Goal: Transaction & Acquisition: Purchase product/service

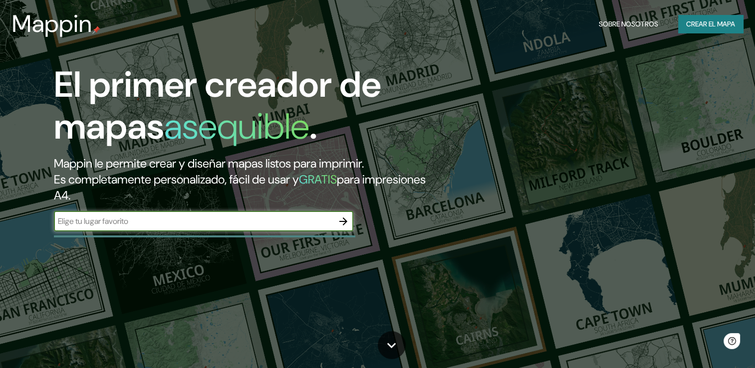
click at [164, 225] on input "text" at bounding box center [194, 221] width 280 height 11
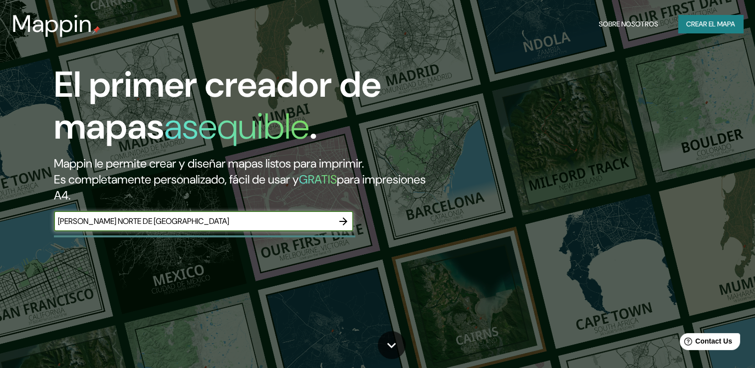
click at [192, 221] on input "[PERSON_NAME] NORTE DE [GEOGRAPHIC_DATA]" at bounding box center [194, 221] width 280 height 11
type input "VILLA DEL ROSARIO NORTE DE SANTANDER"
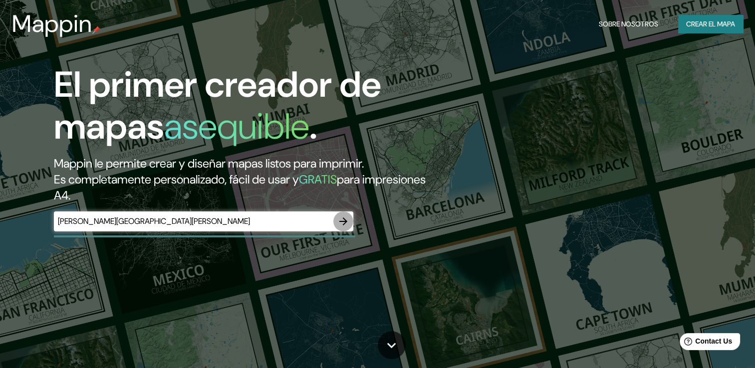
click at [344, 219] on icon "button" at bounding box center [343, 222] width 8 height 8
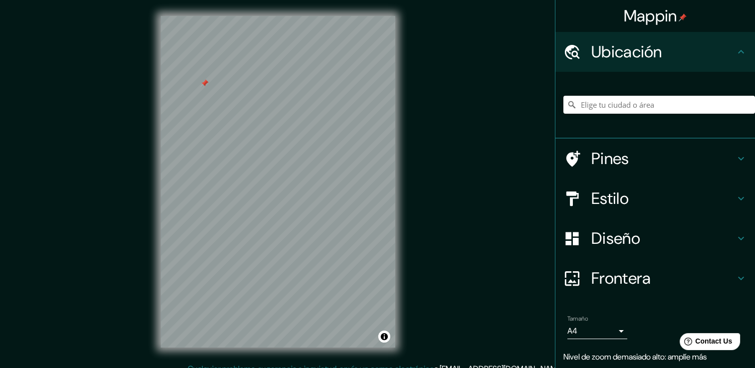
click at [605, 275] on h4 "Frontera" at bounding box center [664, 279] width 144 height 20
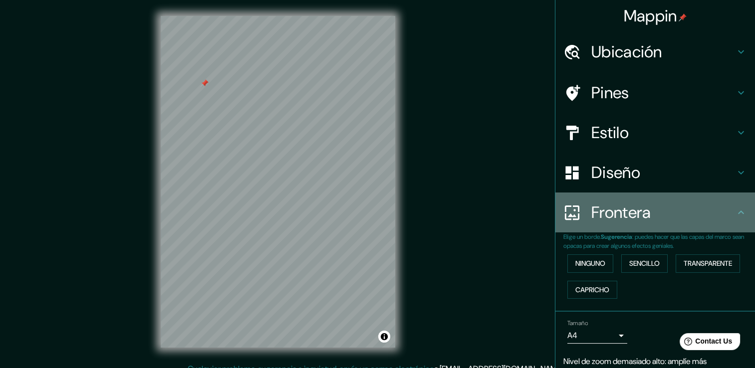
click at [637, 212] on h4 "Frontera" at bounding box center [664, 213] width 144 height 20
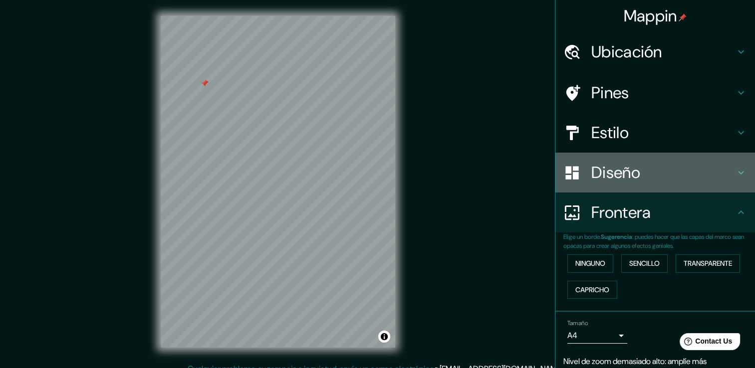
click at [621, 180] on h4 "Diseño" at bounding box center [664, 173] width 144 height 20
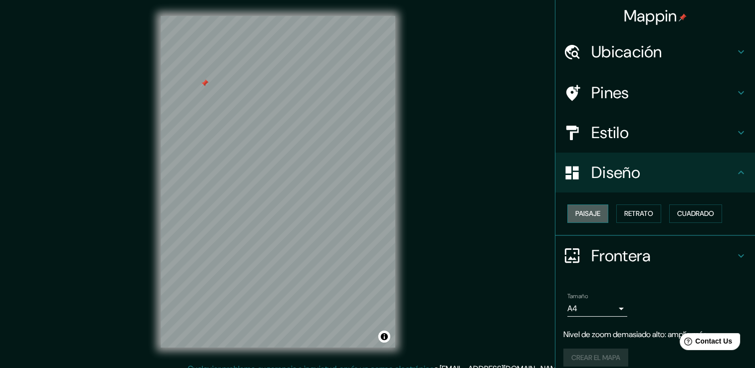
click at [591, 211] on font "Paisaje" at bounding box center [588, 214] width 25 height 12
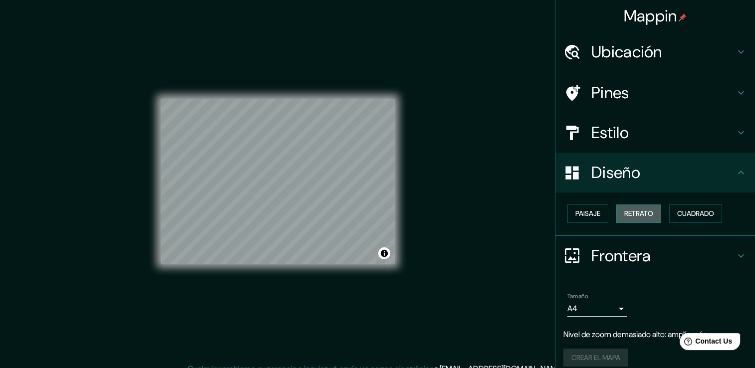
click at [627, 215] on font "Retrato" at bounding box center [638, 214] width 29 height 12
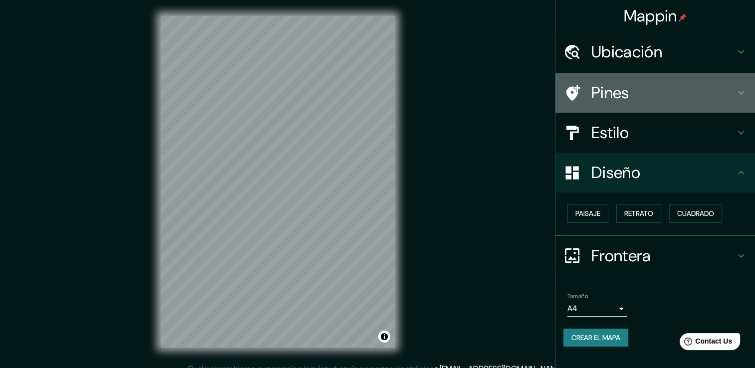
click at [612, 101] on h4 "Pines" at bounding box center [664, 93] width 144 height 20
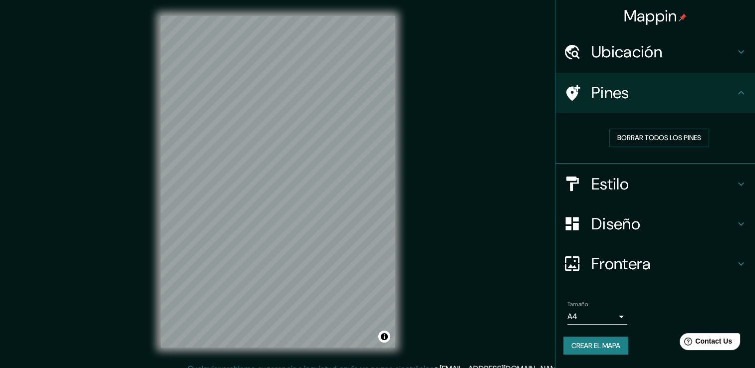
click at [612, 101] on h4 "Pines" at bounding box center [664, 93] width 144 height 20
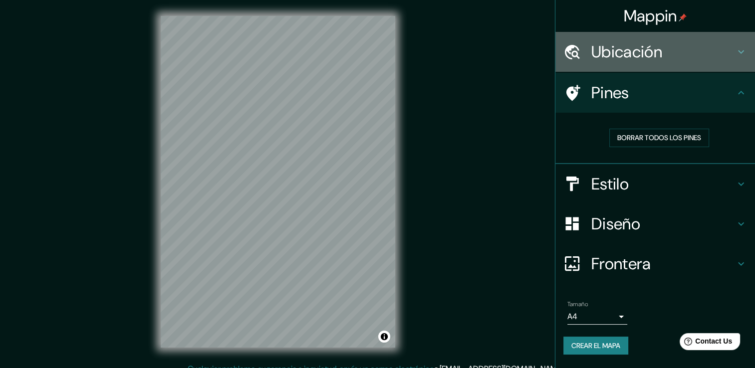
click at [627, 53] on h4 "Ubicación" at bounding box center [664, 52] width 144 height 20
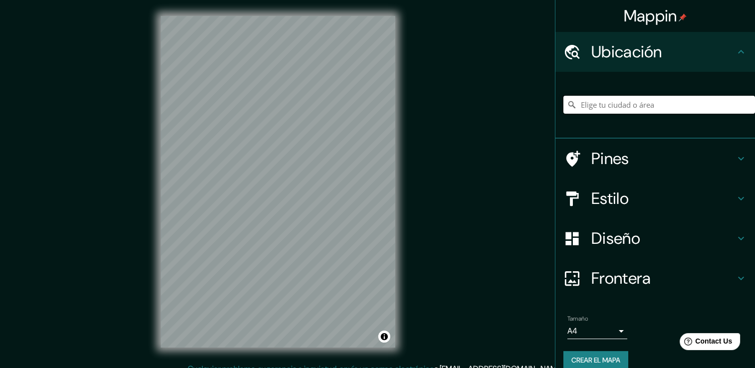
click at [613, 103] on input "Elige tu ciudad o área" at bounding box center [660, 105] width 192 height 18
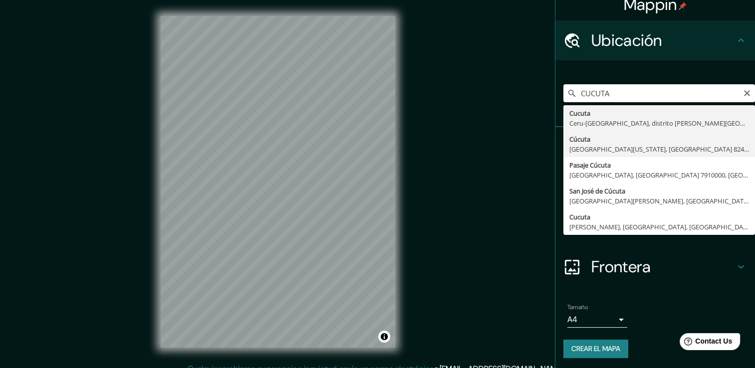
scroll to position [12, 0]
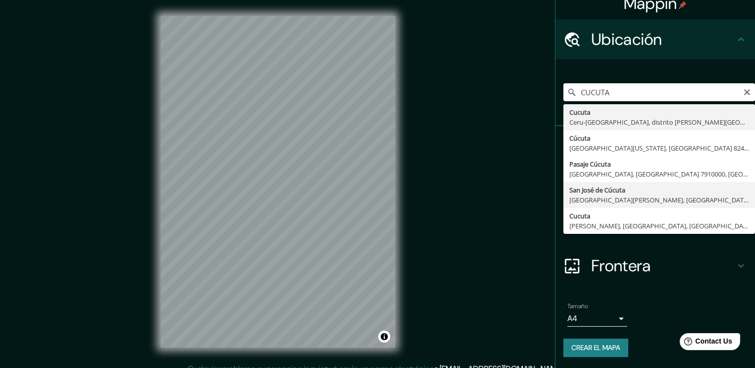
type input "San José de Cúcuta, Norte de Santander, Colombia"
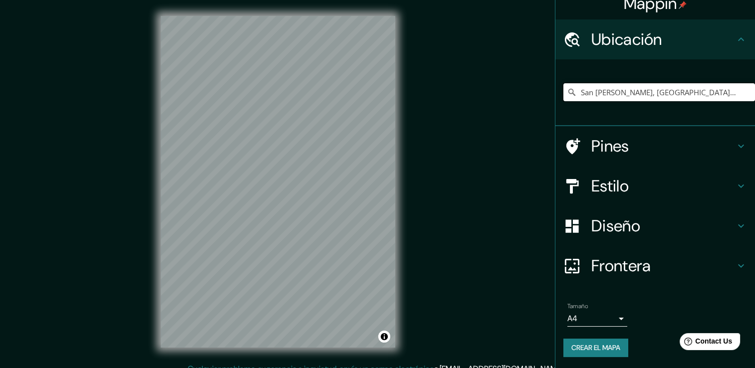
scroll to position [0, 0]
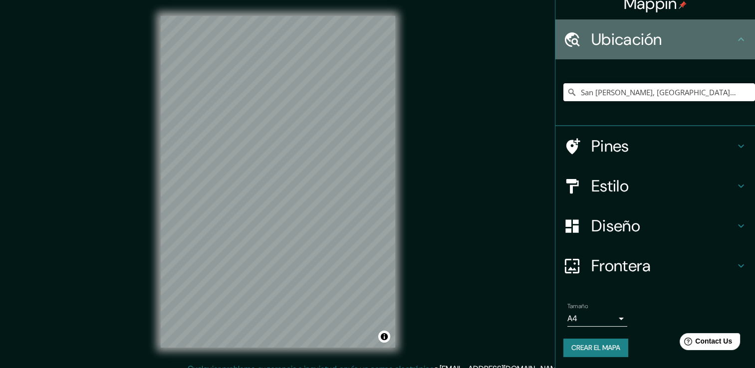
click at [733, 45] on div "Ubicación" at bounding box center [656, 39] width 200 height 40
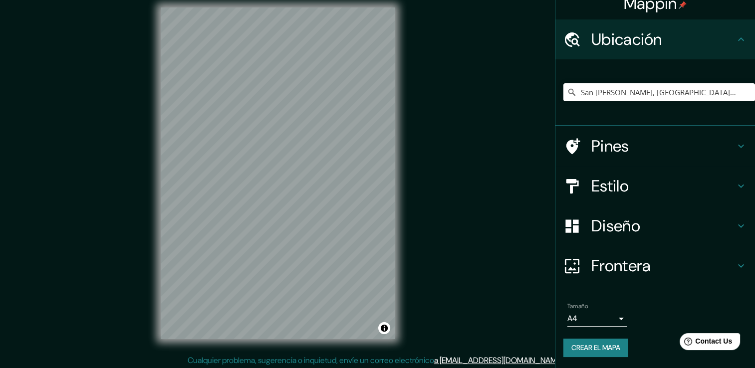
scroll to position [11, 0]
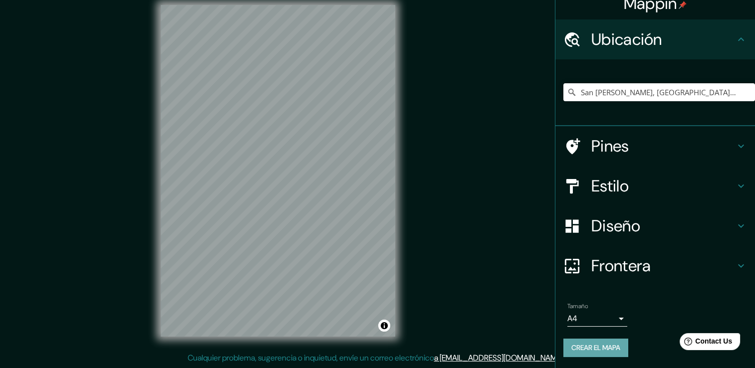
click at [602, 350] on font "Crear el mapa" at bounding box center [596, 348] width 49 height 12
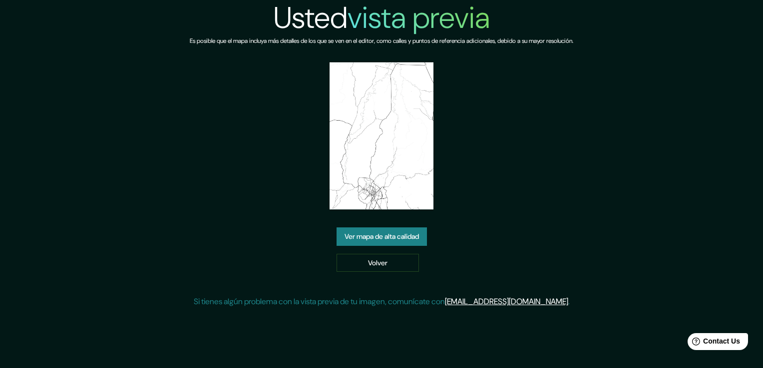
click at [399, 240] on link "Ver mapa de alta calidad" at bounding box center [381, 237] width 90 height 18
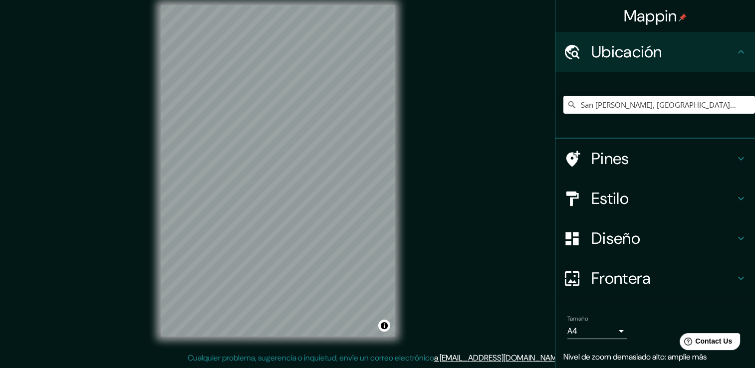
click at [682, 91] on div "San [PERSON_NAME], [GEOGRAPHIC_DATA][PERSON_NAME], [GEOGRAPHIC_DATA]" at bounding box center [660, 105] width 192 height 50
click at [681, 107] on input "San [PERSON_NAME], [GEOGRAPHIC_DATA][PERSON_NAME], [GEOGRAPHIC_DATA]" at bounding box center [660, 105] width 192 height 18
click at [729, 108] on input "San [PERSON_NAME], [GEOGRAPHIC_DATA][PERSON_NAME], [GEOGRAPHIC_DATA]" at bounding box center [660, 105] width 192 height 18
click at [634, 101] on input "San [PERSON_NAME], [GEOGRAPHIC_DATA][PERSON_NAME], [GEOGRAPHIC_DATA]" at bounding box center [660, 105] width 192 height 18
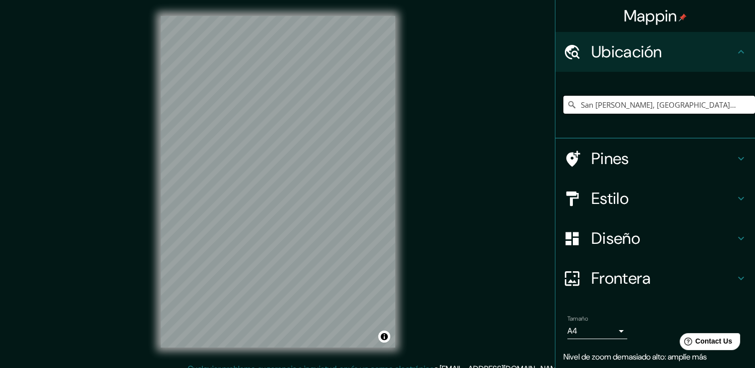
drag, startPoint x: 738, startPoint y: 105, endPoint x: 561, endPoint y: 85, distance: 178.4
click at [564, 85] on div "San [PERSON_NAME], [GEOGRAPHIC_DATA][PERSON_NAME], [GEOGRAPHIC_DATA]" at bounding box center [660, 105] width 192 height 50
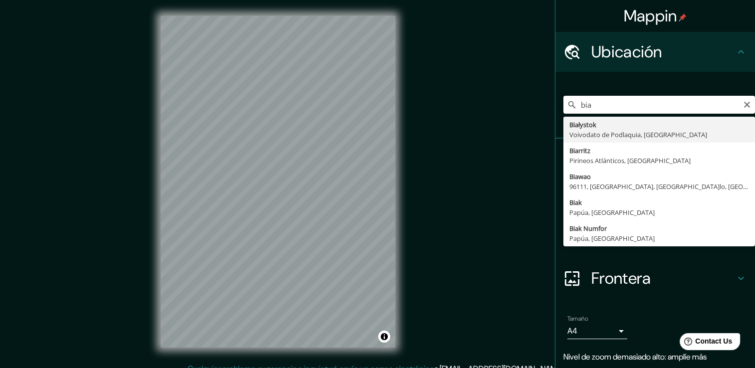
drag, startPoint x: 568, startPoint y: 106, endPoint x: 537, endPoint y: 107, distance: 31.5
click at [537, 107] on div "Mappin Ubicación bia Białystok Voivodato de Podlaquia, Polonia Biarritz Pirineo…" at bounding box center [377, 189] width 755 height 379
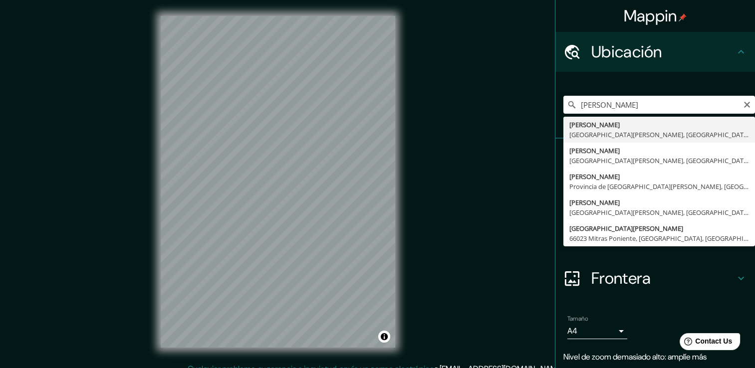
type input "[PERSON_NAME], [GEOGRAPHIC_DATA][PERSON_NAME], [GEOGRAPHIC_DATA]"
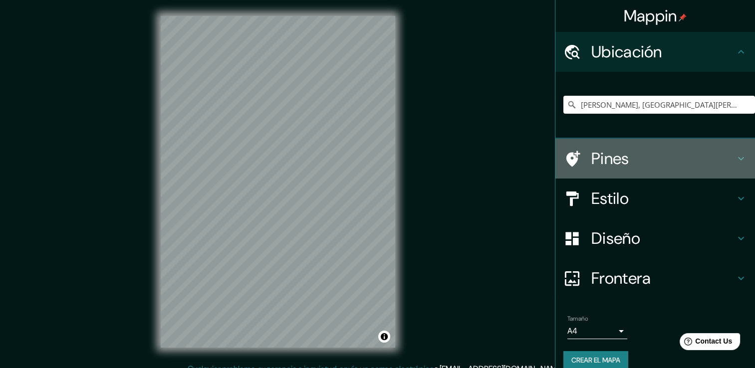
click at [706, 161] on h4 "Pines" at bounding box center [664, 159] width 144 height 20
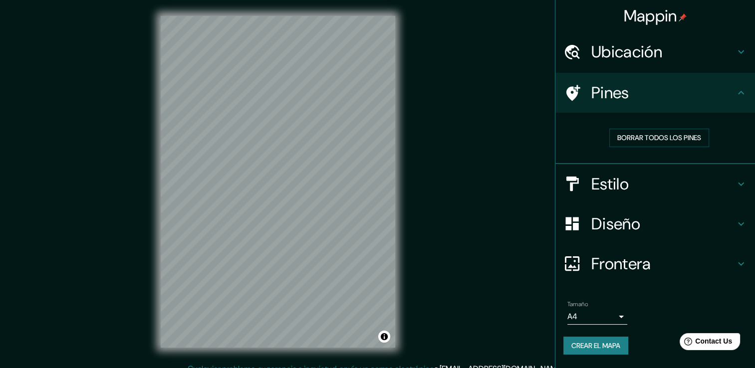
click at [741, 89] on icon at bounding box center [741, 93] width 12 height 12
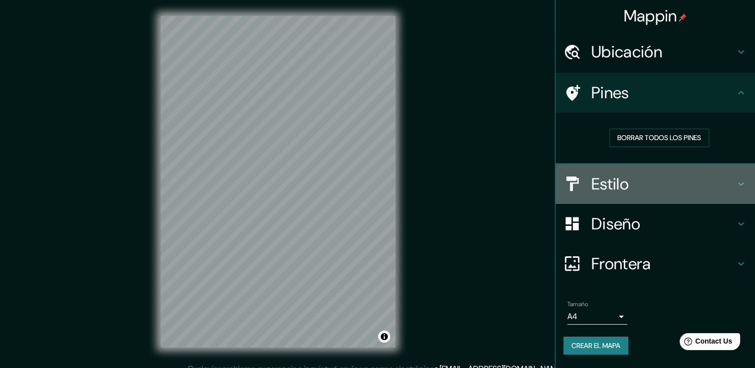
click at [714, 176] on h4 "Estilo" at bounding box center [664, 184] width 144 height 20
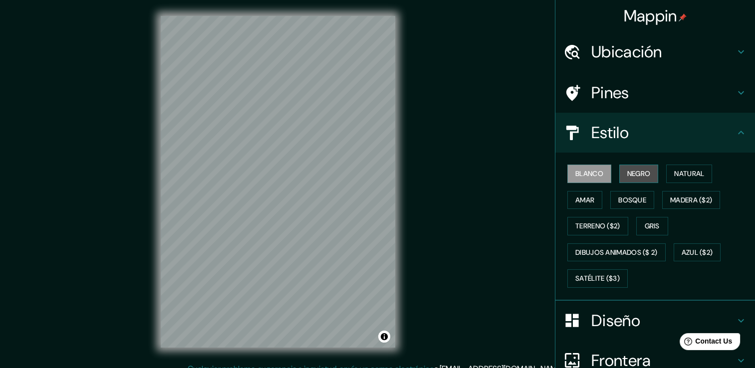
click at [643, 168] on font "Negro" at bounding box center [638, 174] width 23 height 12
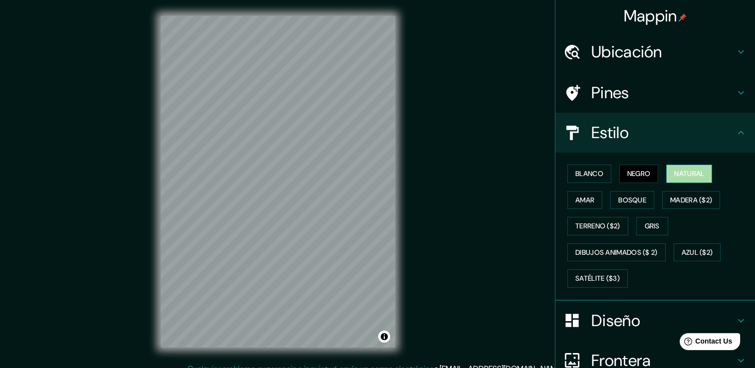
click at [690, 175] on font "Natural" at bounding box center [689, 174] width 30 height 12
click at [581, 202] on font "Amar" at bounding box center [585, 200] width 19 height 12
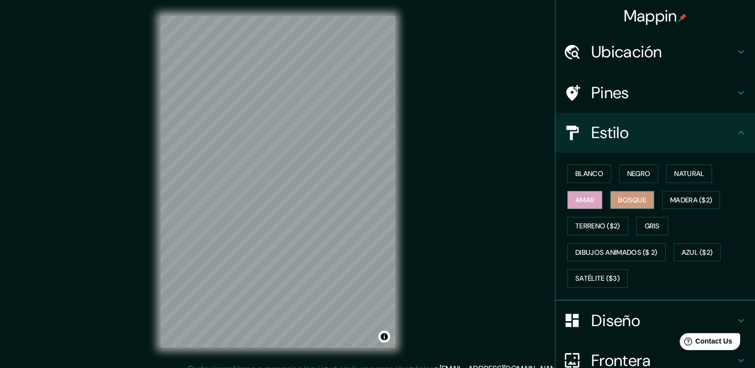
click at [618, 203] on font "Bosque" at bounding box center [632, 200] width 28 height 12
click at [704, 204] on font "Madera ($2)" at bounding box center [691, 200] width 42 height 12
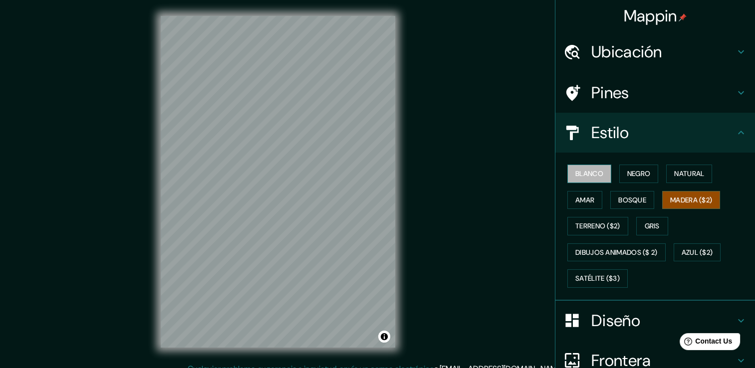
click at [594, 173] on font "Blanco" at bounding box center [590, 174] width 28 height 12
click at [619, 175] on button "Negro" at bounding box center [638, 174] width 39 height 18
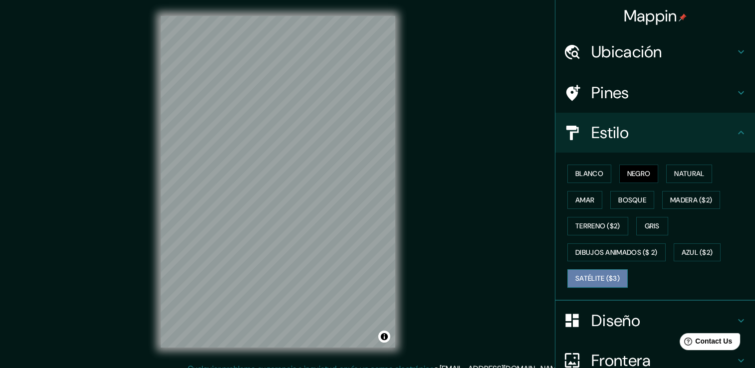
click at [607, 274] on font "Satélite ($3)" at bounding box center [598, 279] width 44 height 12
click at [688, 251] on font "Azul ($2)" at bounding box center [697, 253] width 31 height 12
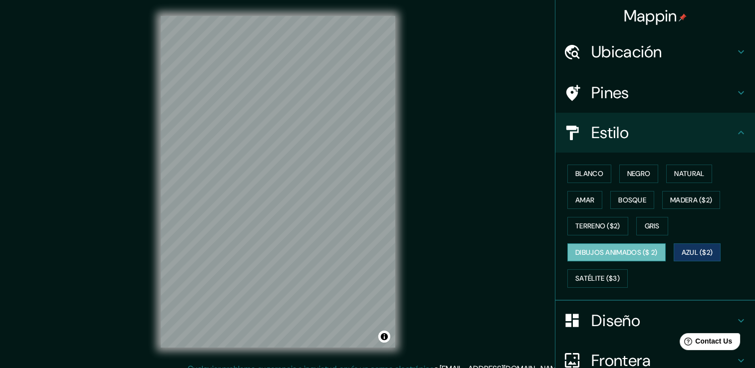
click at [635, 247] on font "Dibujos animados ($ 2)" at bounding box center [617, 253] width 82 height 12
click at [649, 221] on font "Gris" at bounding box center [652, 226] width 15 height 12
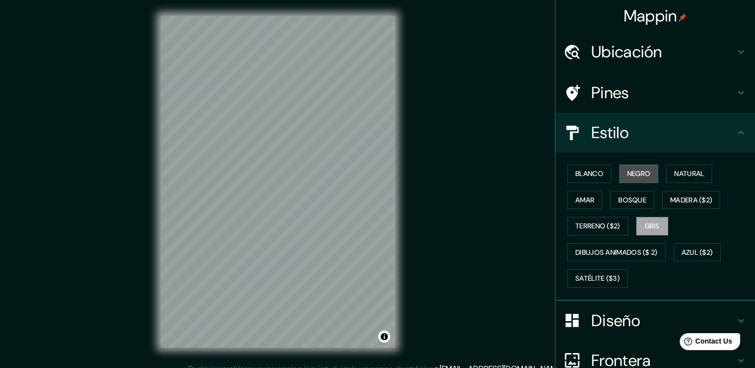
click at [638, 179] on font "Negro" at bounding box center [638, 174] width 23 height 12
click at [660, 86] on h4 "Pines" at bounding box center [664, 93] width 144 height 20
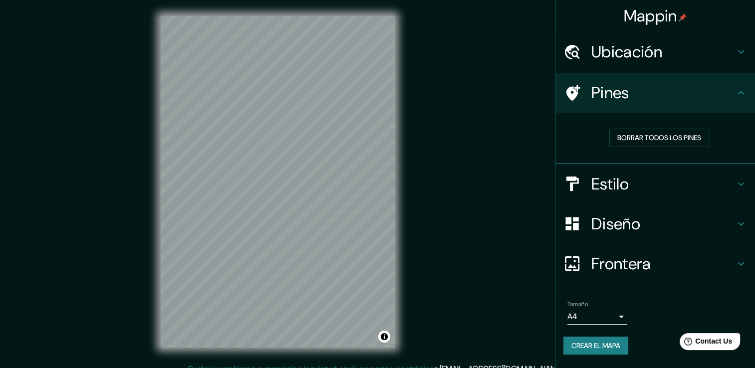
click at [660, 86] on h4 "Pines" at bounding box center [664, 93] width 144 height 20
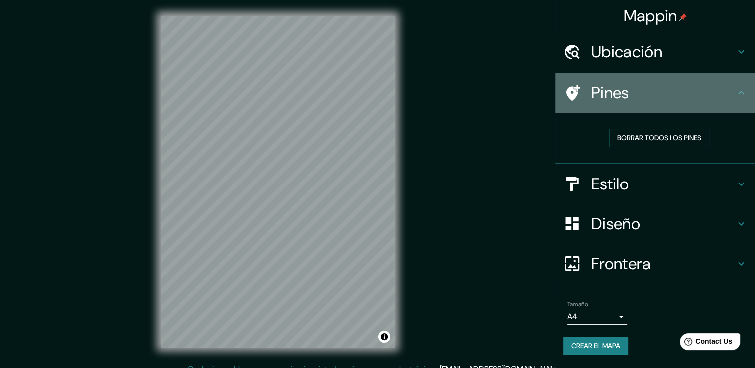
click at [739, 91] on icon at bounding box center [741, 93] width 12 height 12
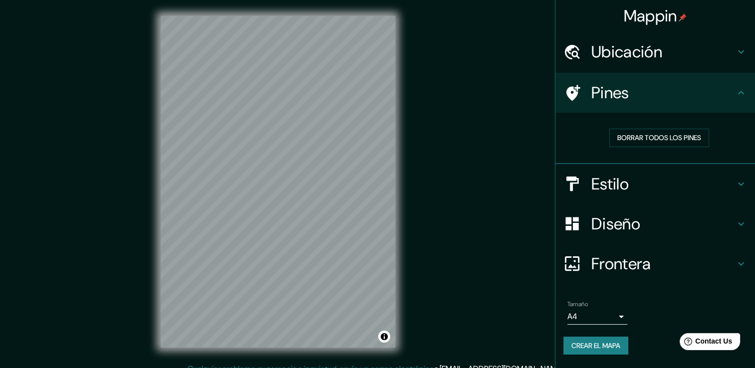
click at [743, 181] on icon at bounding box center [741, 184] width 12 height 12
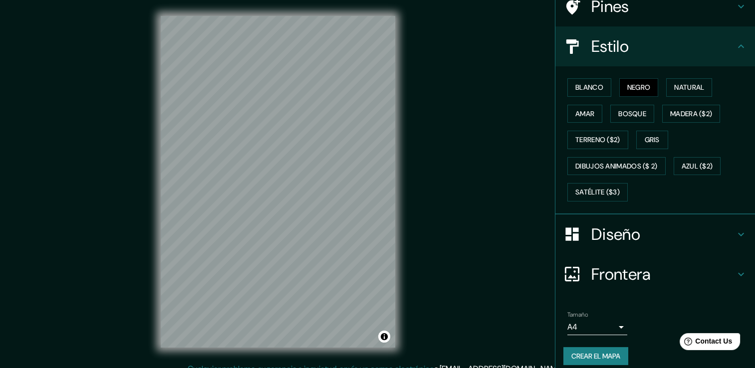
scroll to position [93, 0]
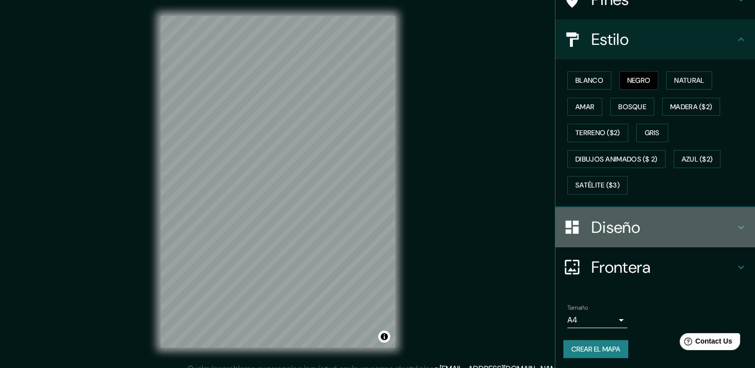
click at [735, 230] on icon at bounding box center [741, 228] width 12 height 12
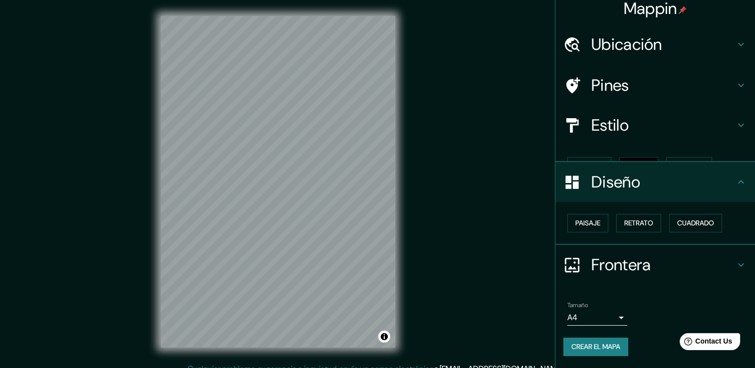
scroll to position [0, 0]
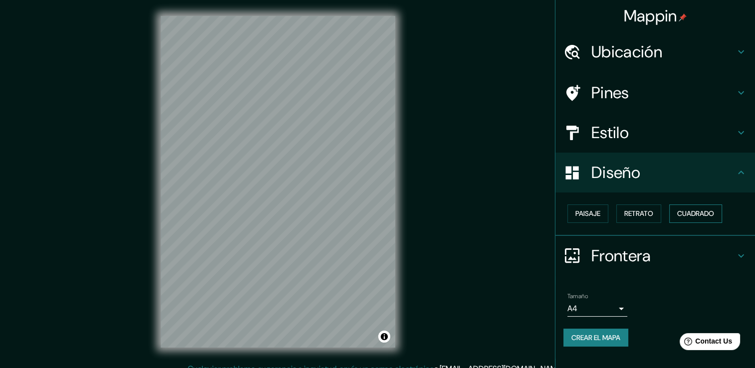
click at [681, 218] on font "Cuadrado" at bounding box center [695, 214] width 37 height 12
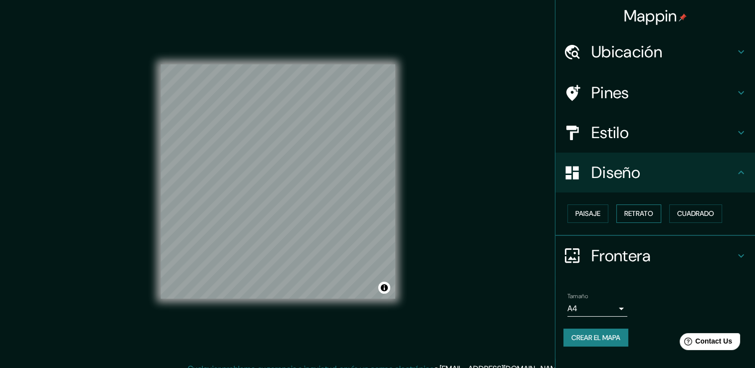
click at [651, 213] on font "Retrato" at bounding box center [638, 214] width 29 height 12
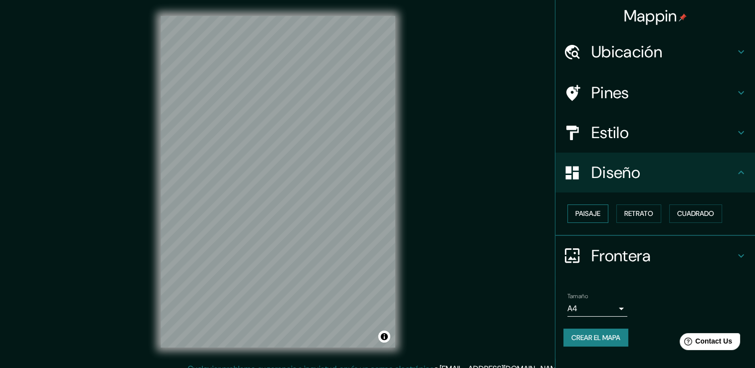
click at [593, 221] on button "Paisaje" at bounding box center [588, 214] width 41 height 18
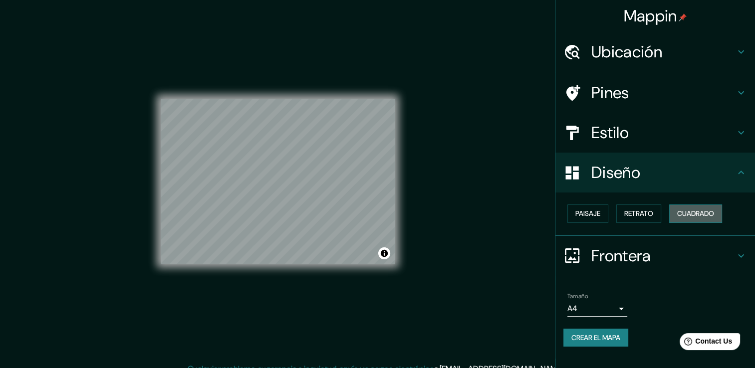
click at [678, 212] on button "Cuadrado" at bounding box center [695, 214] width 53 height 18
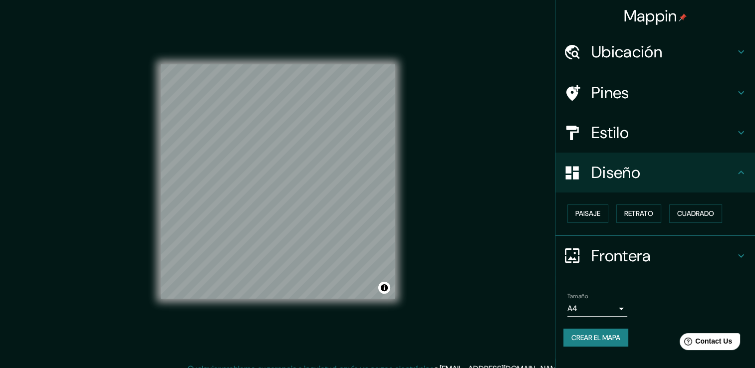
click at [664, 212] on div "Paisaje Retrato Cuadrado" at bounding box center [660, 214] width 192 height 26
click at [650, 208] on font "Retrato" at bounding box center [638, 214] width 29 height 12
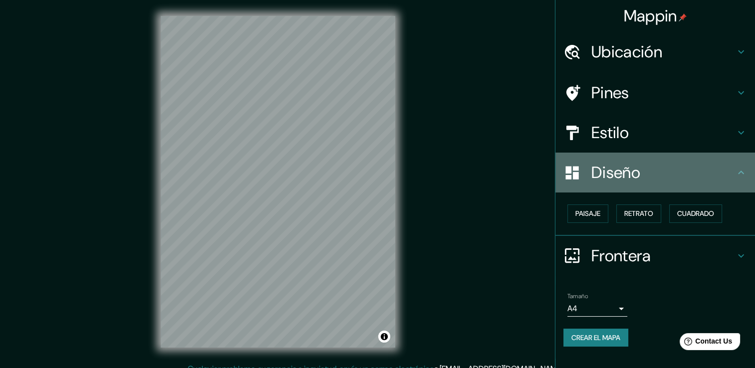
click at [739, 177] on icon at bounding box center [741, 173] width 12 height 12
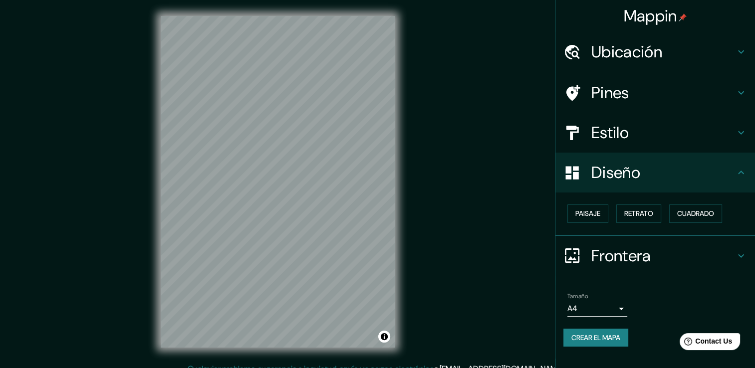
click at [741, 134] on icon at bounding box center [741, 132] width 6 height 3
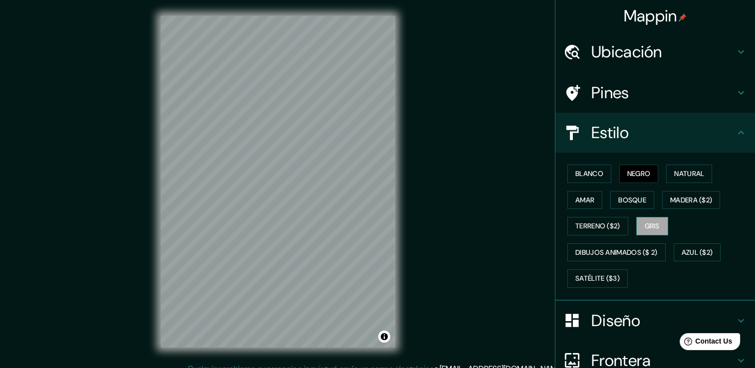
click at [645, 223] on font "Gris" at bounding box center [652, 226] width 15 height 12
click at [627, 175] on font "Negro" at bounding box center [638, 174] width 23 height 12
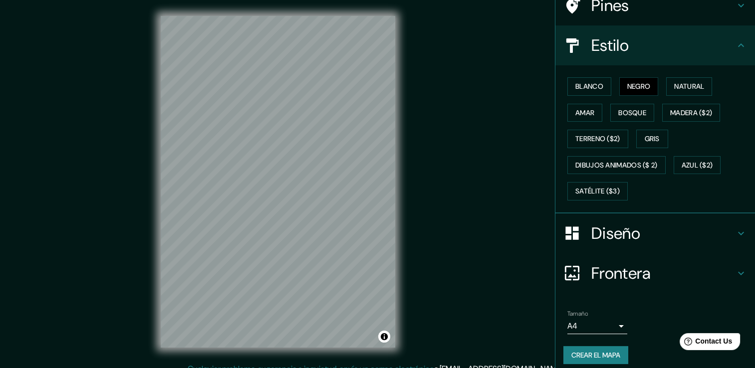
scroll to position [93, 0]
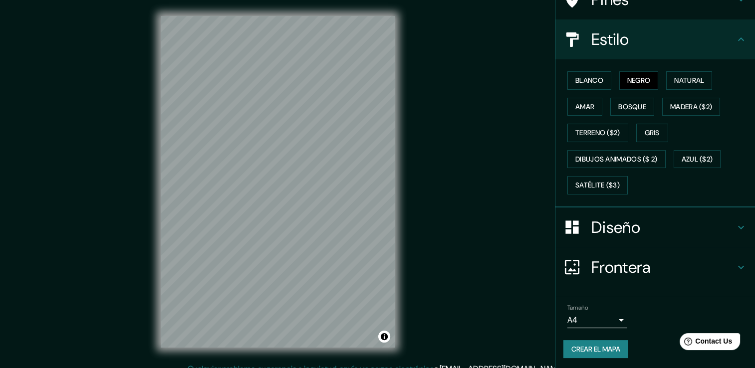
click at [609, 314] on body "Mappin Ubicación Villa del Rosario, Norte de Santander, Colombia Pines Estilo B…" at bounding box center [377, 184] width 755 height 368
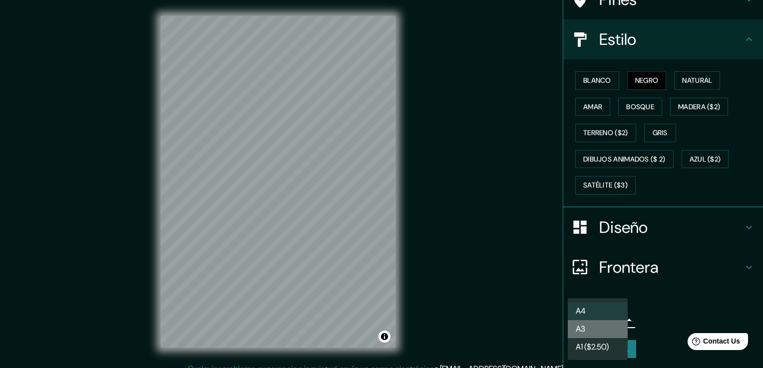
click at [596, 326] on li "A3" at bounding box center [598, 329] width 60 height 18
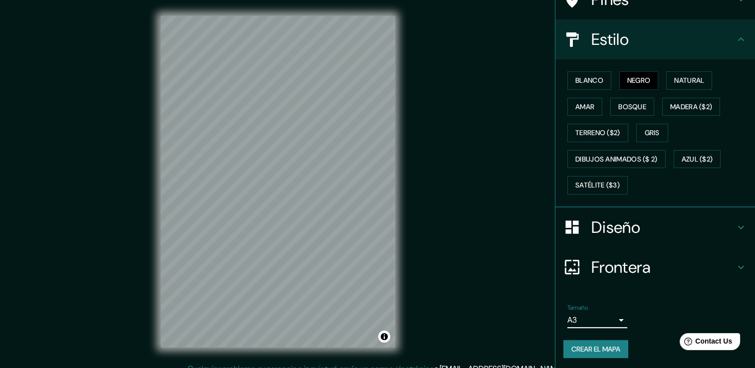
click at [595, 321] on body "Mappin Ubicación Villa del Rosario, Norte de Santander, Colombia Pines Estilo B…" at bounding box center [377, 184] width 755 height 368
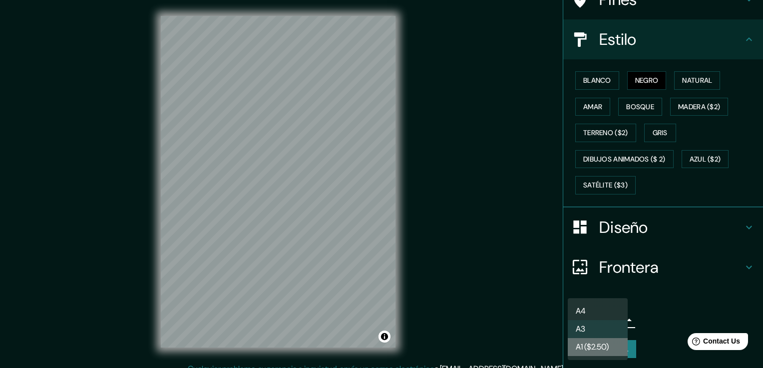
click at [596, 344] on font "A1 ($2.50)" at bounding box center [592, 347] width 33 height 12
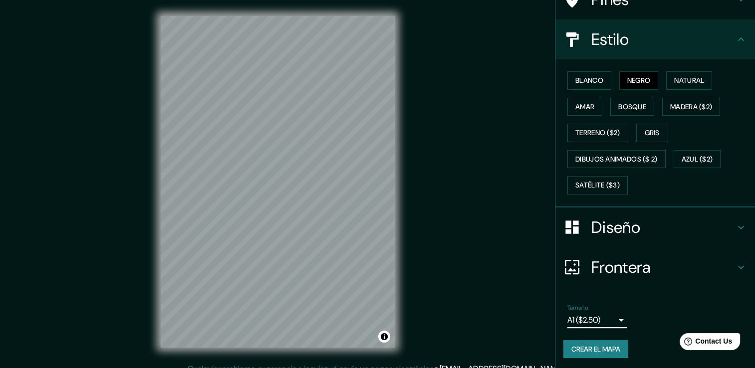
click at [593, 314] on body "Mappin Ubicación Villa del Rosario, Norte de Santander, Colombia Pines Estilo B…" at bounding box center [377, 184] width 755 height 368
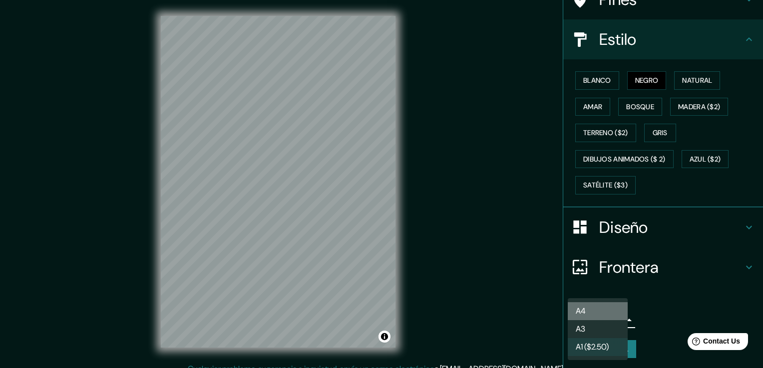
click at [585, 311] on font "A4" at bounding box center [581, 312] width 10 height 12
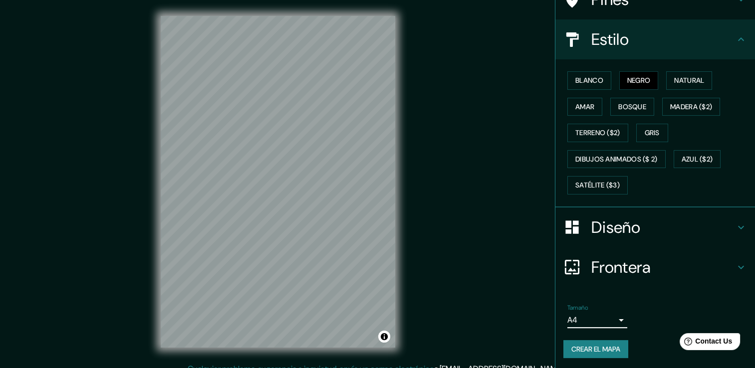
click at [592, 267] on h4 "Frontera" at bounding box center [664, 268] width 144 height 20
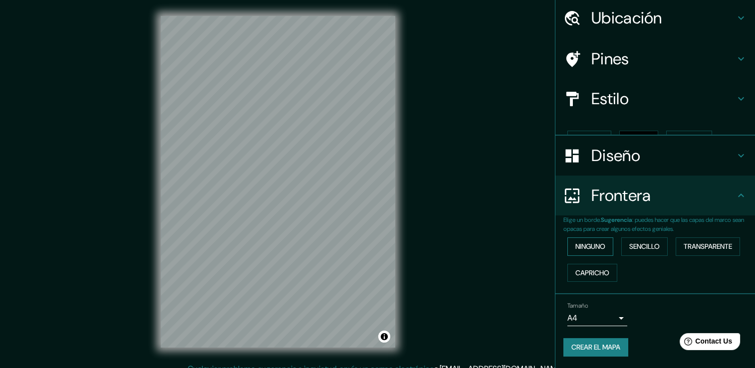
scroll to position [16, 0]
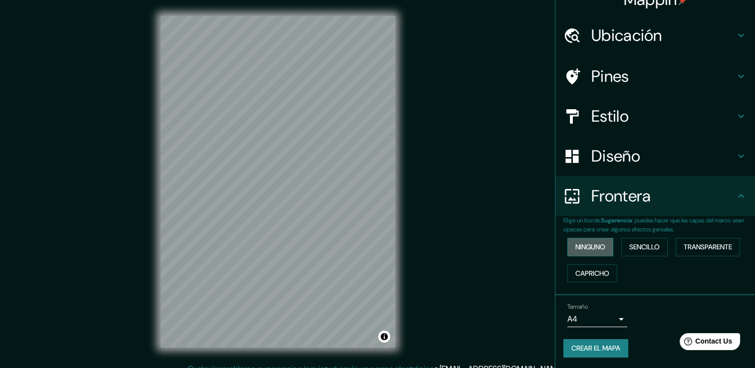
click at [598, 246] on font "Ninguno" at bounding box center [591, 247] width 30 height 12
click at [627, 164] on h4 "Diseño" at bounding box center [664, 156] width 144 height 20
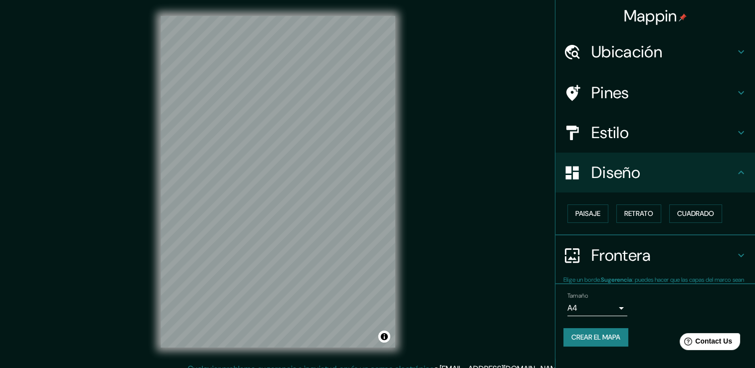
scroll to position [0, 0]
click at [587, 207] on button "Paisaje" at bounding box center [588, 214] width 41 height 18
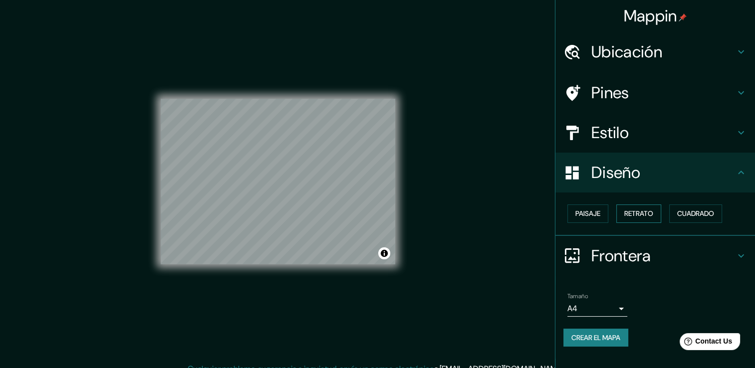
click at [625, 217] on font "Retrato" at bounding box center [638, 214] width 29 height 12
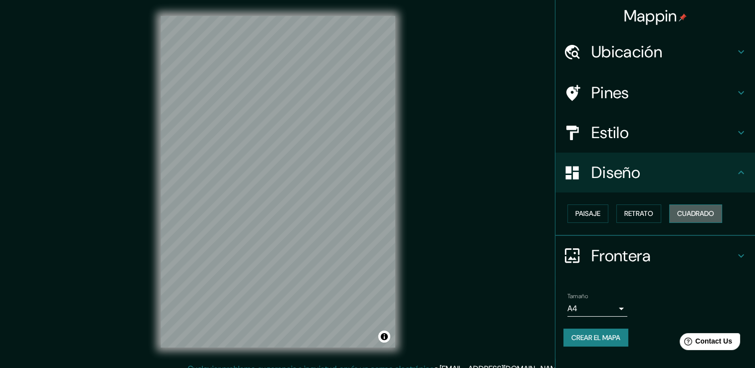
click at [692, 206] on button "Cuadrado" at bounding box center [695, 214] width 53 height 18
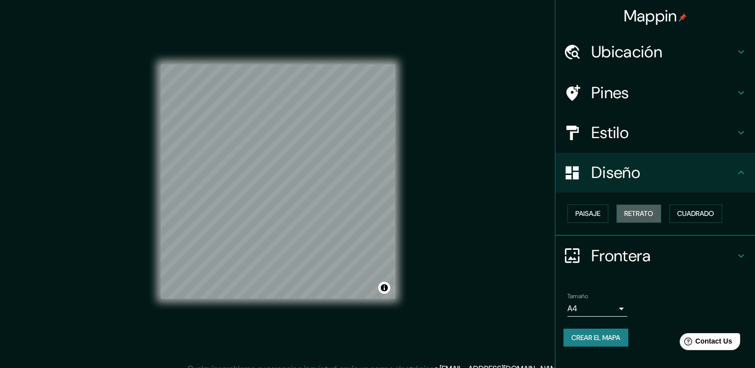
drag, startPoint x: 628, startPoint y: 212, endPoint x: 513, endPoint y: 215, distance: 115.3
click at [628, 212] on font "Retrato" at bounding box center [638, 214] width 29 height 12
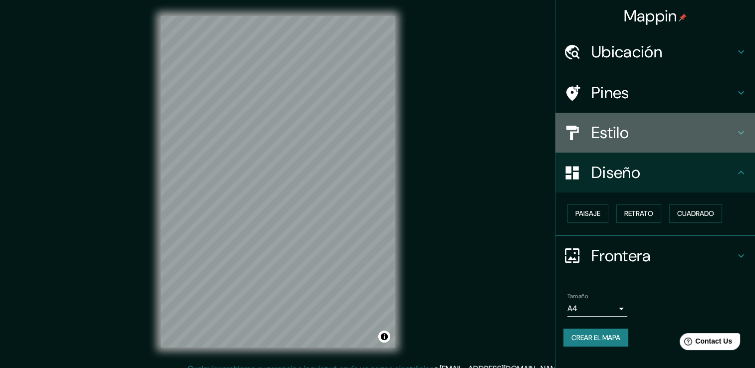
click at [621, 131] on h4 "Estilo" at bounding box center [664, 133] width 144 height 20
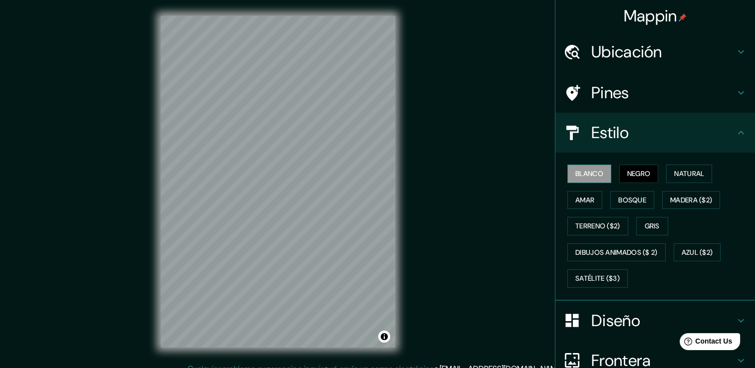
click at [590, 168] on font "Blanco" at bounding box center [590, 174] width 28 height 12
click at [639, 173] on font "Negro" at bounding box center [638, 174] width 23 height 12
click at [627, 320] on h4 "Diseño" at bounding box center [664, 321] width 144 height 20
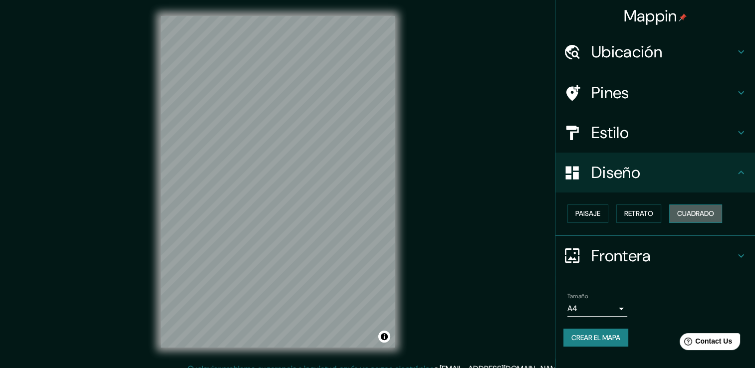
click at [680, 213] on font "Cuadrado" at bounding box center [695, 214] width 37 height 12
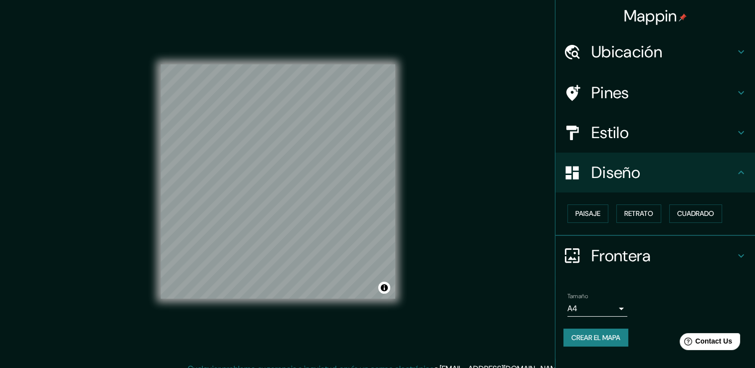
click at [607, 311] on body "Mappin Ubicación Villa del Rosario, Norte de Santander, Colombia Pines Estilo D…" at bounding box center [377, 184] width 755 height 368
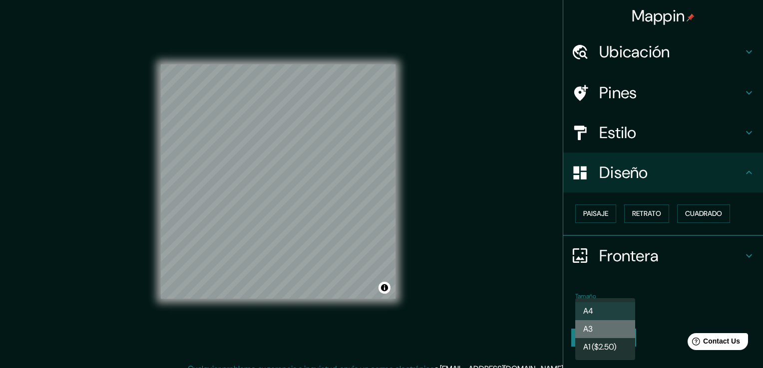
click at [600, 330] on li "A3" at bounding box center [605, 329] width 60 height 18
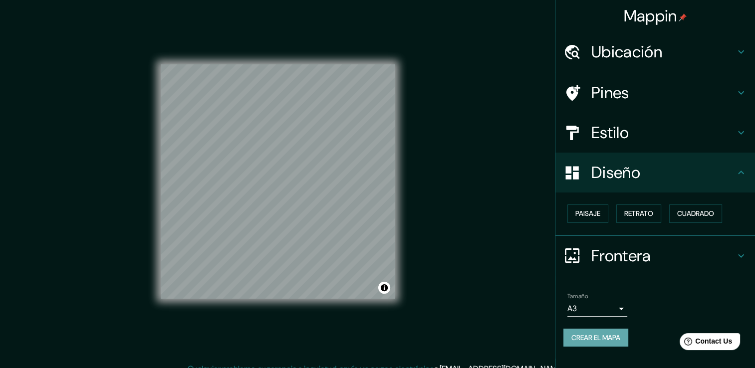
click at [606, 337] on font "Crear el mapa" at bounding box center [596, 338] width 49 height 12
click at [609, 334] on font "Crear el mapa" at bounding box center [596, 338] width 49 height 12
click at [591, 337] on div "Crear el mapa" at bounding box center [656, 338] width 184 height 18
click at [597, 338] on font "Crear el mapa" at bounding box center [596, 338] width 49 height 12
click at [619, 330] on button "Crear el mapa" at bounding box center [596, 338] width 65 height 18
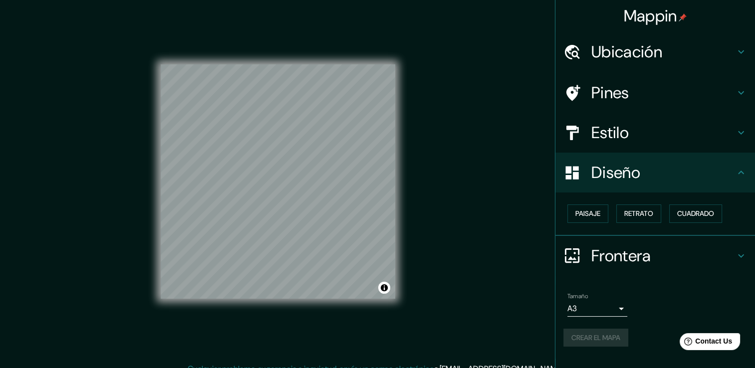
click at [449, 262] on div "Mappin Ubicación Villa del Rosario, Norte de Santander, Colombia Pines Estilo D…" at bounding box center [377, 189] width 755 height 379
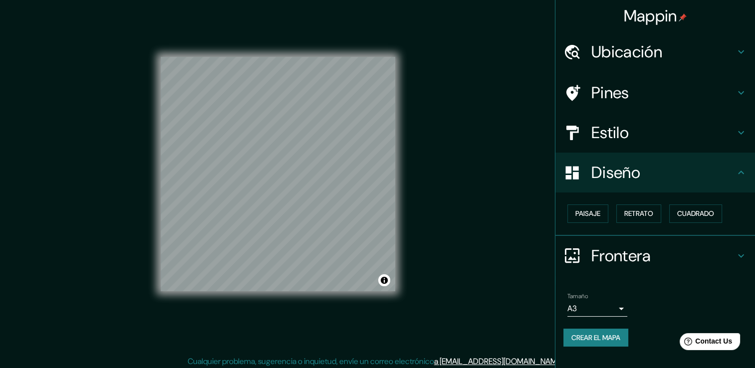
scroll to position [11, 0]
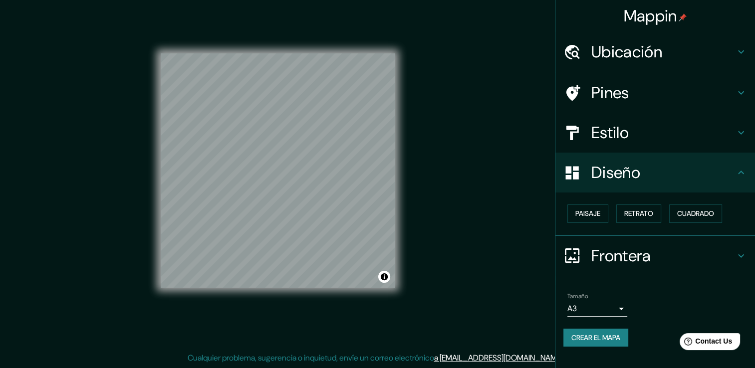
click at [739, 171] on icon at bounding box center [741, 173] width 12 height 12
click at [598, 295] on div "Tamaño A3 single" at bounding box center [598, 305] width 60 height 24
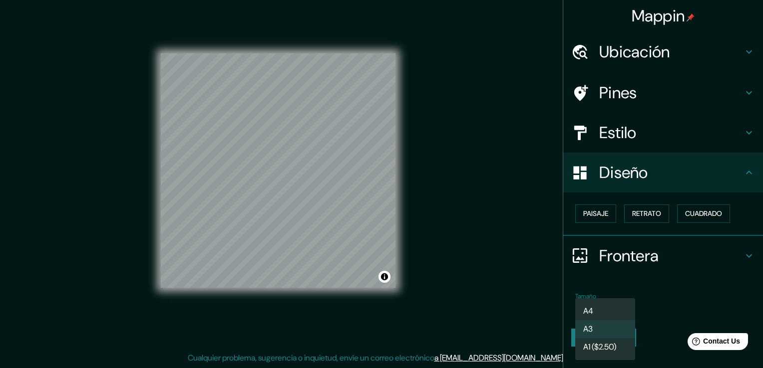
click at [612, 303] on body "Mappin Ubicación Villa del Rosario, Norte de Santander, Colombia Pines Estilo D…" at bounding box center [381, 173] width 763 height 368
click at [603, 307] on li "A4" at bounding box center [605, 312] width 60 height 18
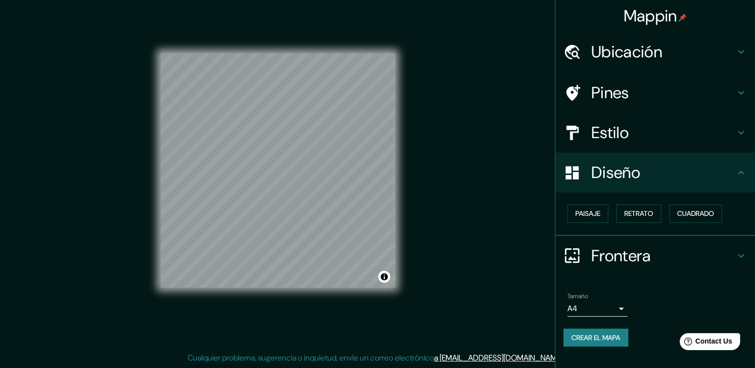
drag, startPoint x: 592, startPoint y: 324, endPoint x: 597, endPoint y: 331, distance: 7.9
click at [593, 327] on div "Tamaño A4 single Crear el mapa" at bounding box center [656, 322] width 184 height 66
click at [607, 336] on font "Crear el mapa" at bounding box center [596, 338] width 49 height 12
click at [587, 334] on font "Crear el mapa" at bounding box center [596, 338] width 49 height 12
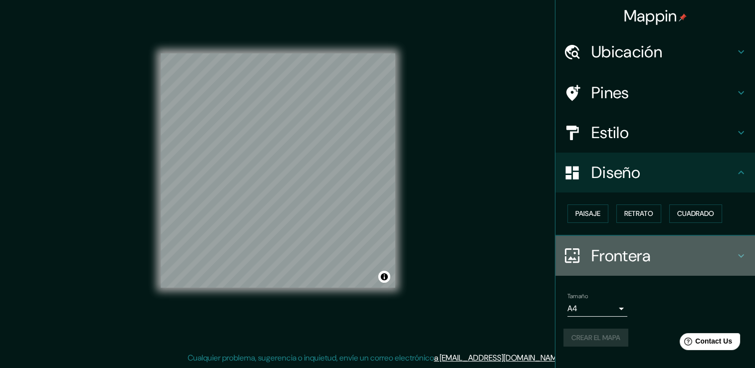
click at [613, 256] on h4 "Frontera" at bounding box center [664, 256] width 144 height 20
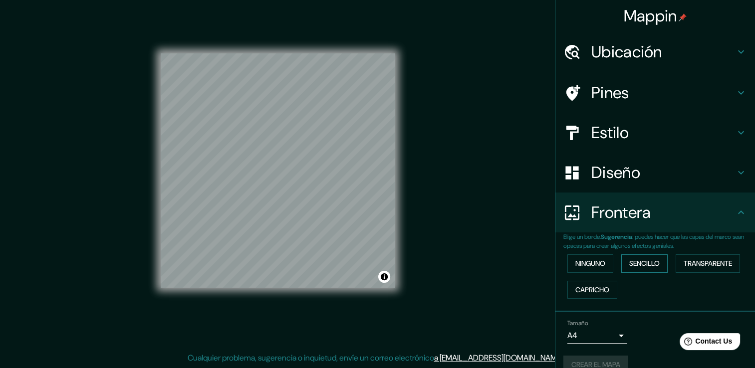
click at [621, 265] on button "Sencillo" at bounding box center [644, 264] width 46 height 18
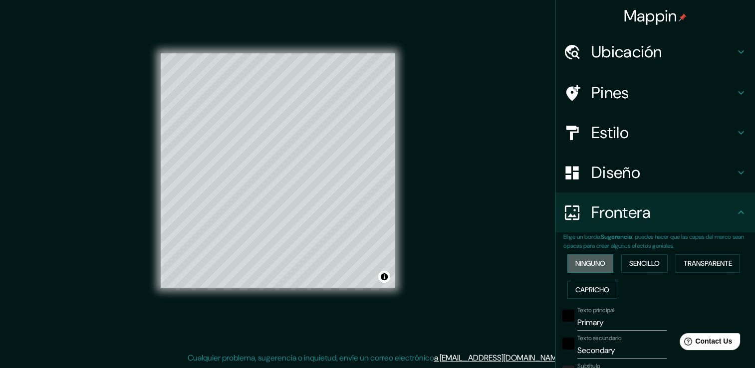
click at [592, 264] on font "Ninguno" at bounding box center [591, 264] width 30 height 12
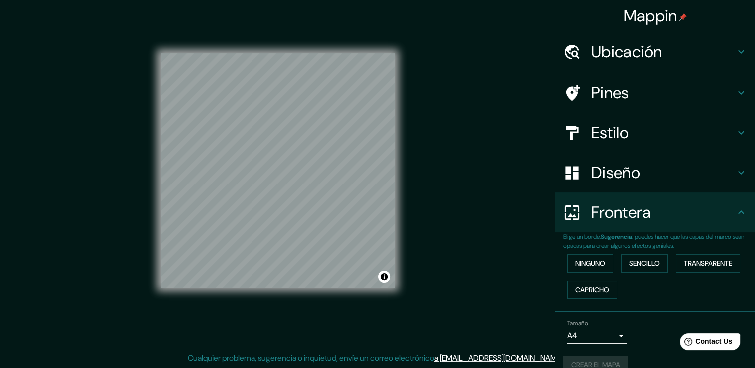
click at [580, 299] on div "Ninguno Sencillo Transparente Capricho" at bounding box center [660, 277] width 192 height 52
click at [586, 284] on font "Capricho" at bounding box center [593, 290] width 34 height 12
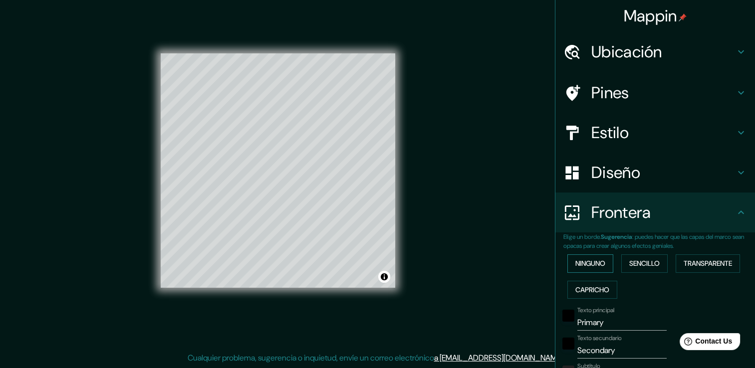
click at [581, 260] on font "Ninguno" at bounding box center [591, 264] width 30 height 12
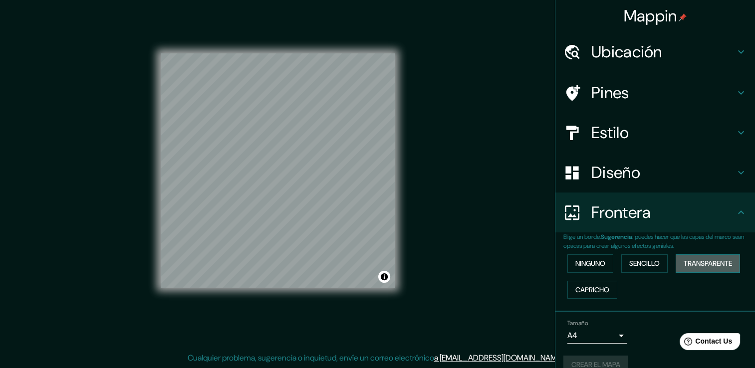
click at [720, 258] on font "Transparente" at bounding box center [708, 264] width 48 height 12
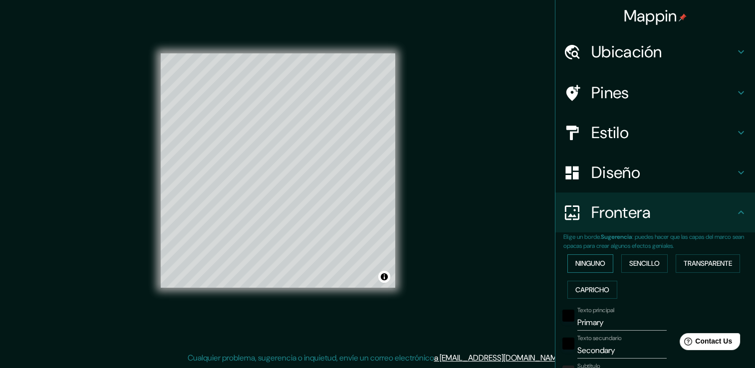
click at [599, 262] on font "Ninguno" at bounding box center [591, 264] width 30 height 12
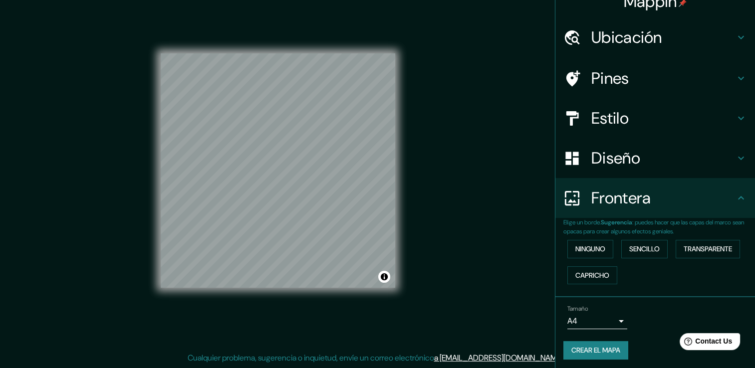
scroll to position [16, 0]
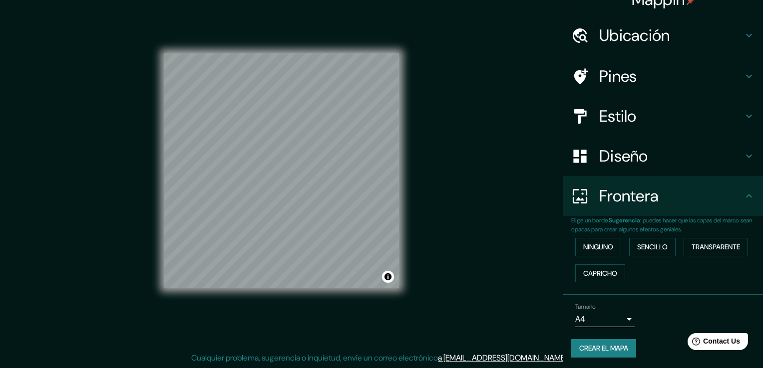
click at [583, 320] on body "Mappin Ubicación Villa del Rosario, Norte de Santander, Colombia Pines Estilo D…" at bounding box center [381, 173] width 763 height 368
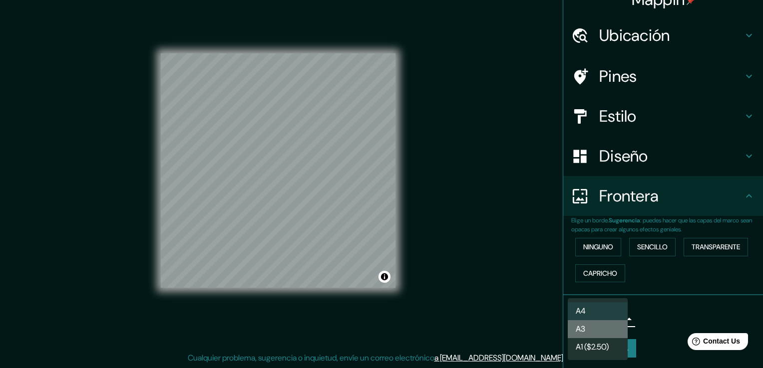
click at [587, 332] on li "A3" at bounding box center [598, 329] width 60 height 18
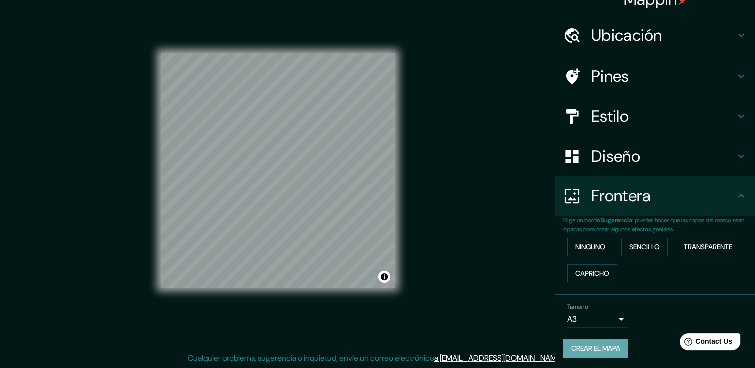
click at [590, 342] on font "Crear el mapa" at bounding box center [596, 348] width 49 height 12
click at [593, 342] on div "Crear el mapa" at bounding box center [656, 348] width 184 height 18
click at [481, 141] on div "Mappin Ubicación Villa del Rosario, Norte de Santander, Colombia Pines Estilo D…" at bounding box center [377, 178] width 755 height 379
click at [577, 354] on button "Crear el mapa" at bounding box center [596, 348] width 65 height 18
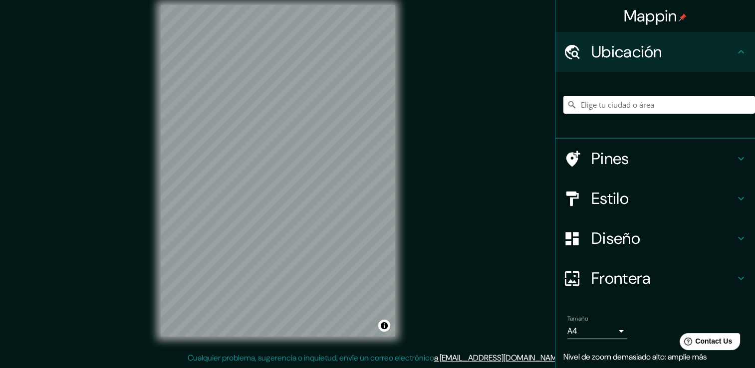
click at [632, 108] on input "Elige tu ciudad o área" at bounding box center [660, 105] width 192 height 18
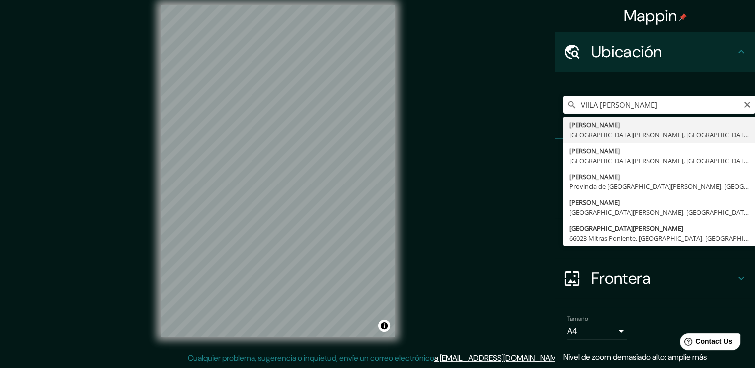
type input "[PERSON_NAME], [GEOGRAPHIC_DATA][PERSON_NAME], [GEOGRAPHIC_DATA]"
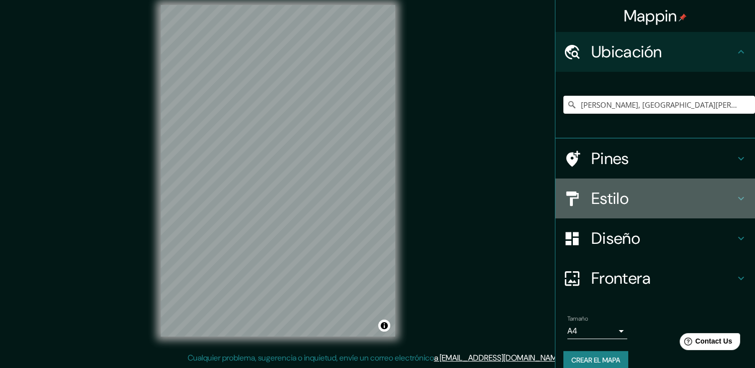
click at [642, 194] on h4 "Estilo" at bounding box center [664, 199] width 144 height 20
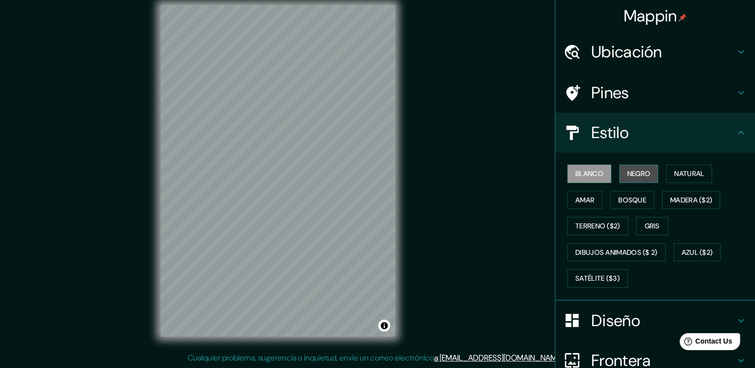
click at [636, 174] on font "Negro" at bounding box center [638, 174] width 23 height 12
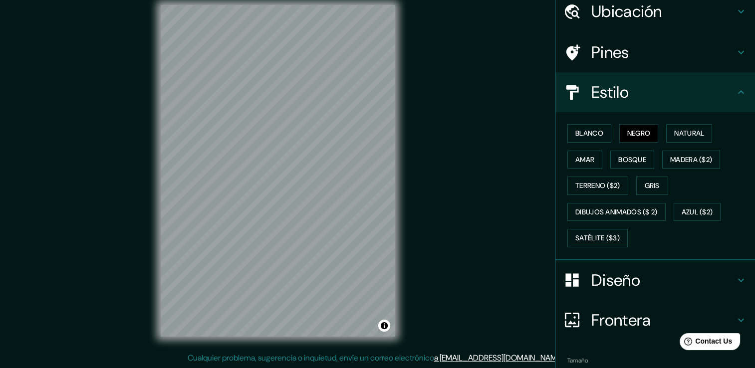
scroll to position [93, 0]
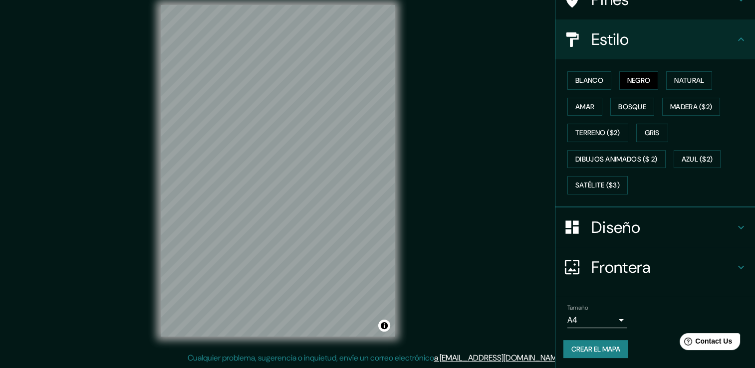
click at [602, 347] on font "Crear el mapa" at bounding box center [596, 349] width 49 height 12
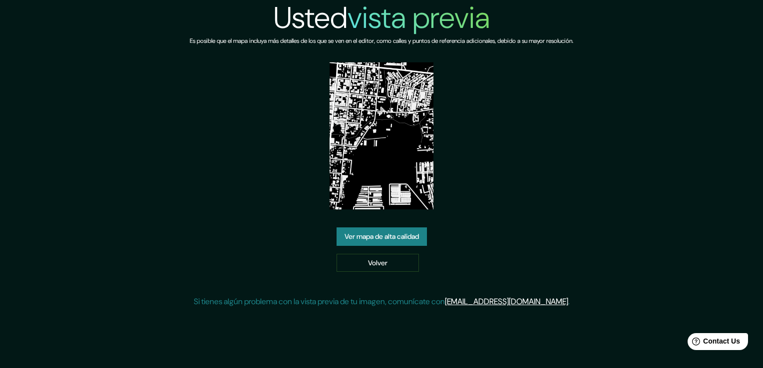
click at [495, 101] on div "Usted vista previa Es posible que el mapa incluya más detalles de los que se ve…" at bounding box center [381, 158] width 383 height 316
click at [419, 239] on link "Ver mapa de alta calidad" at bounding box center [381, 237] width 90 height 18
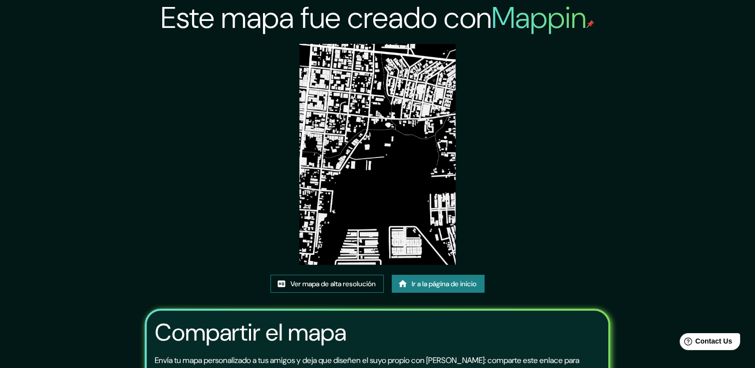
click at [333, 287] on font "Ver mapa de alta resolución" at bounding box center [333, 284] width 85 height 12
